Goal: Feedback & Contribution: Leave review/rating

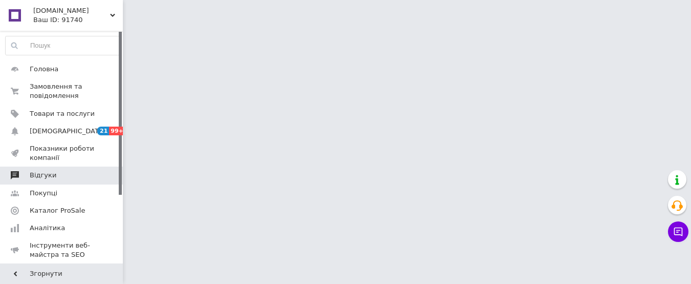
click at [44, 173] on span "Відгуки" at bounding box center [43, 174] width 27 height 9
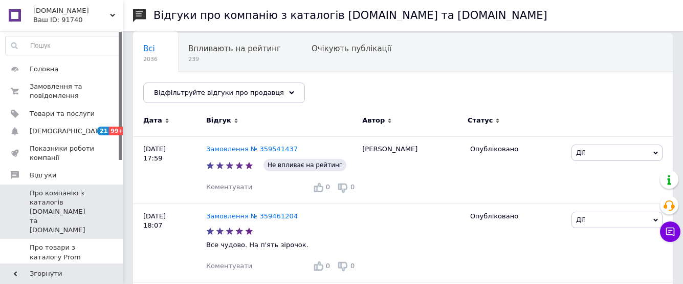
scroll to position [102, 0]
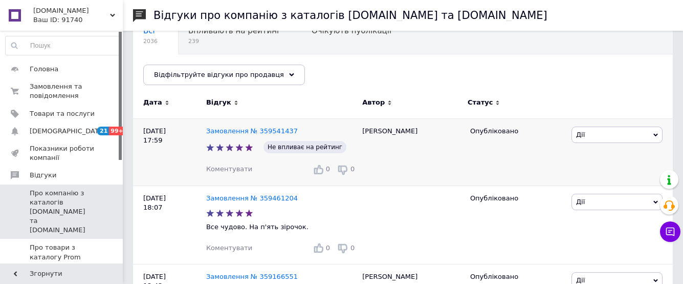
click at [441, 177] on div "[PERSON_NAME]" at bounding box center [411, 151] width 108 height 67
click at [407, 213] on div at bounding box center [411, 224] width 108 height 78
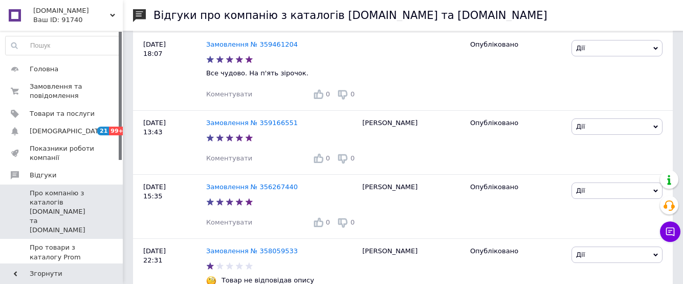
scroll to position [0, 0]
